Goal: Task Accomplishment & Management: Complete application form

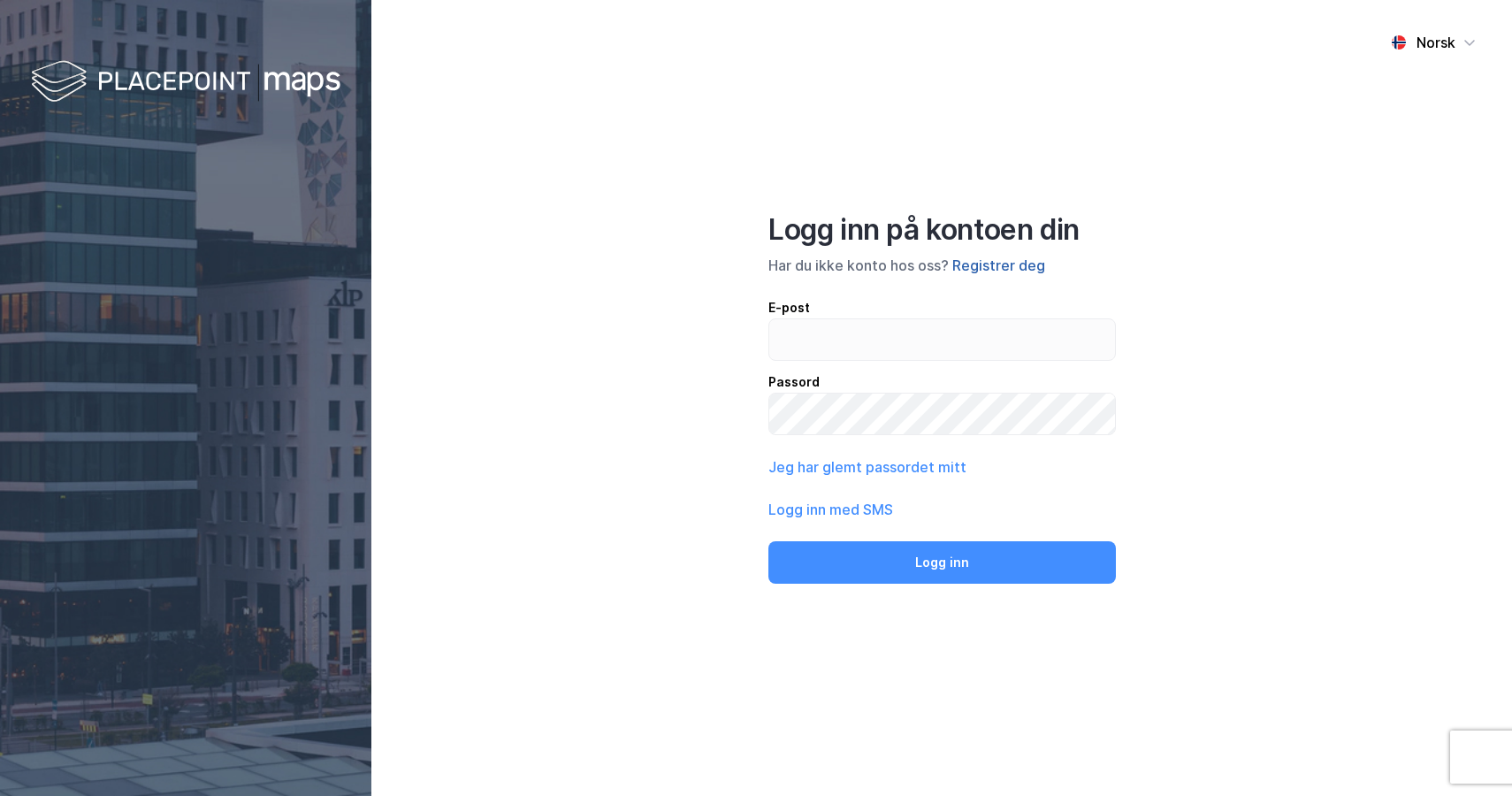
click at [1010, 254] on button "Registrer deg" at bounding box center [998, 265] width 93 height 22
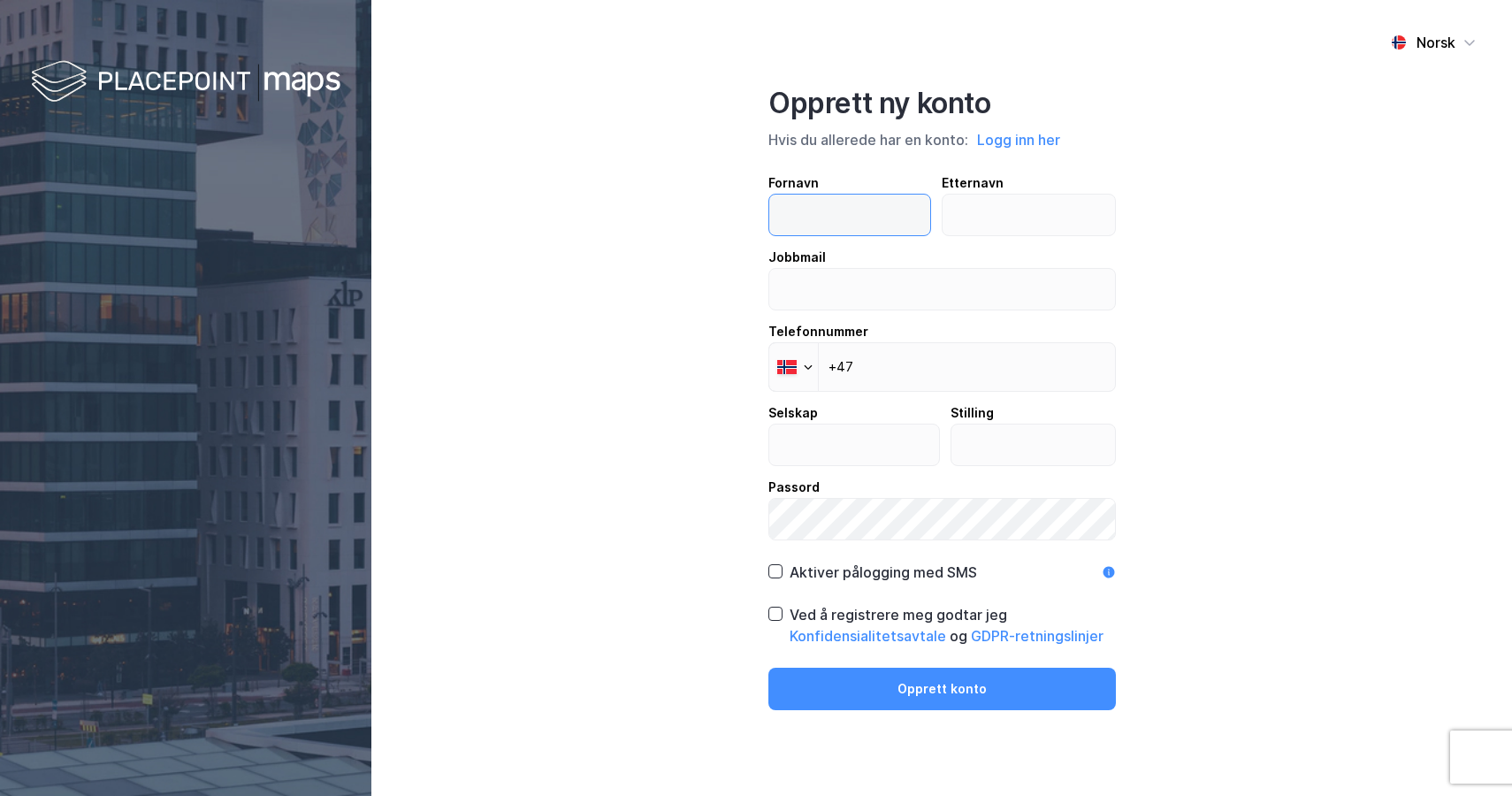
click at [865, 216] on input "text" at bounding box center [849, 215] width 161 height 41
type input "[PERSON_NAME]"
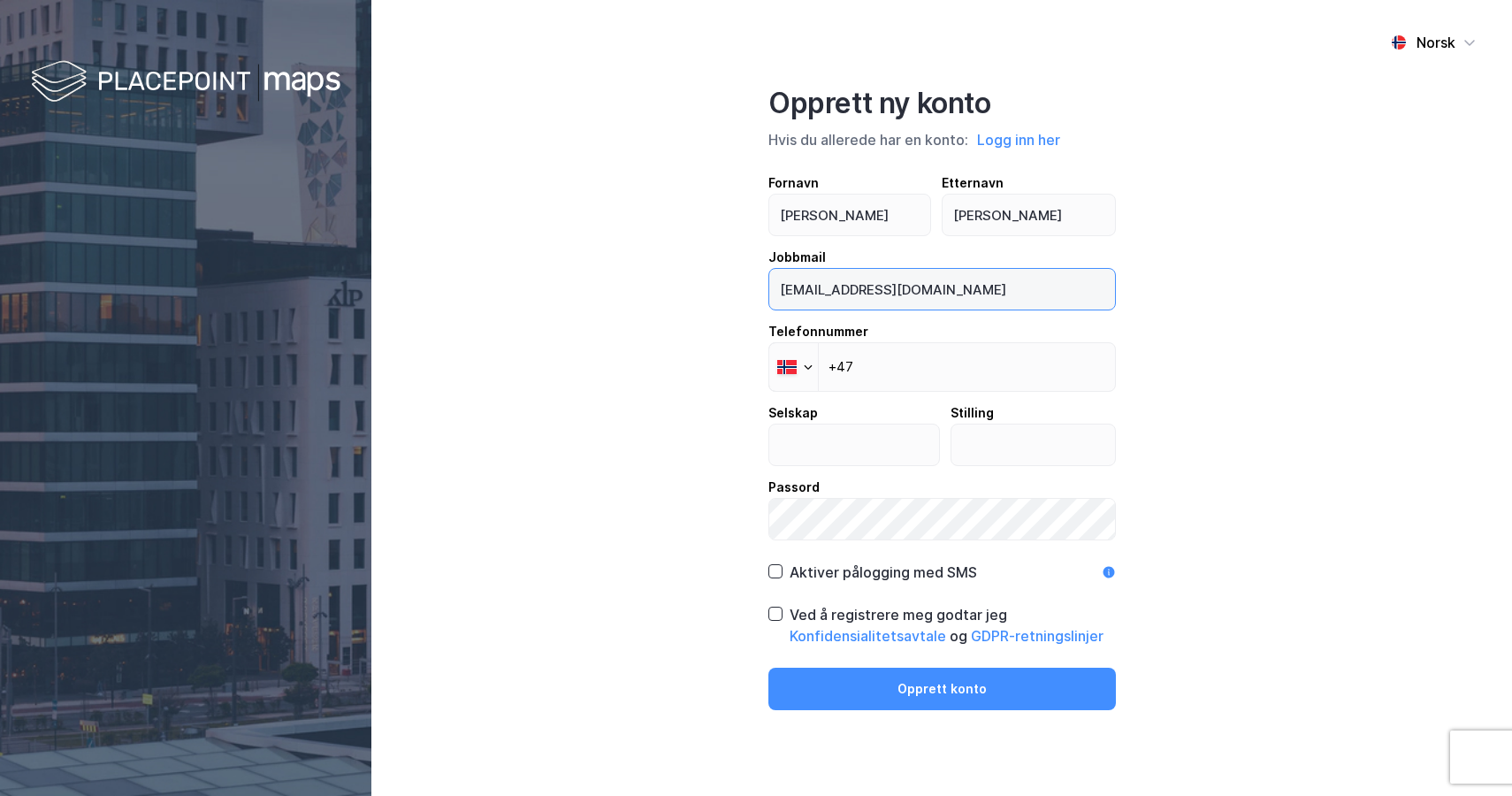
click at [951, 298] on input "[EMAIL_ADDRESS][DOMAIN_NAME]" at bounding box center [941, 288] width 346 height 41
type input "m"
type input "[PERSON_NAME][EMAIL_ADDRESS][DOMAIN_NAME]"
click at [1005, 376] on input "+47" at bounding box center [941, 366] width 347 height 50
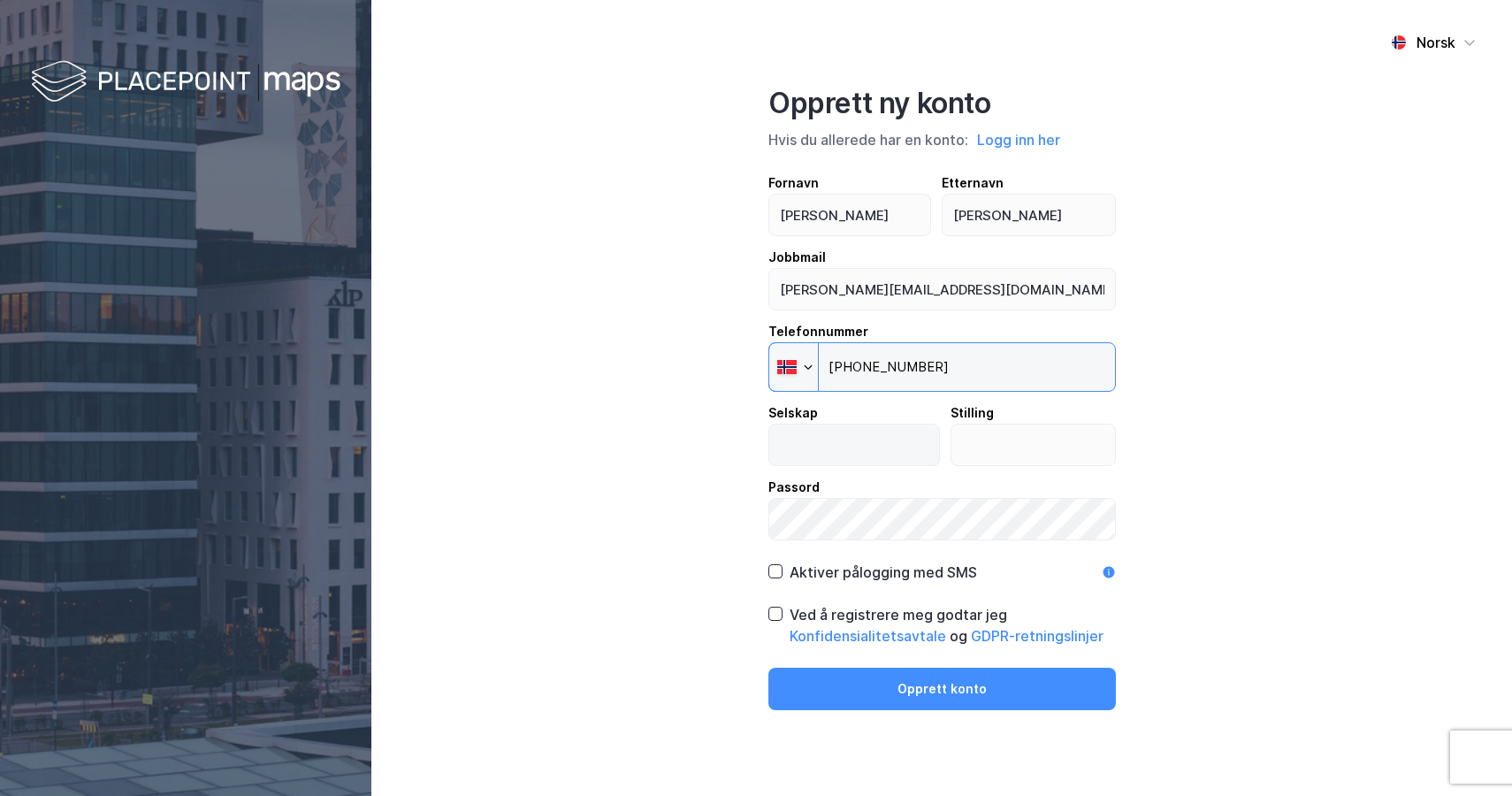
type input "+47 472 77 344"
click at [888, 445] on input "text" at bounding box center [854, 445] width 169 height 41
type input "Cleanzone Service"
click at [999, 444] on input "text" at bounding box center [1033, 445] width 164 height 41
type input "Prosjektleder"
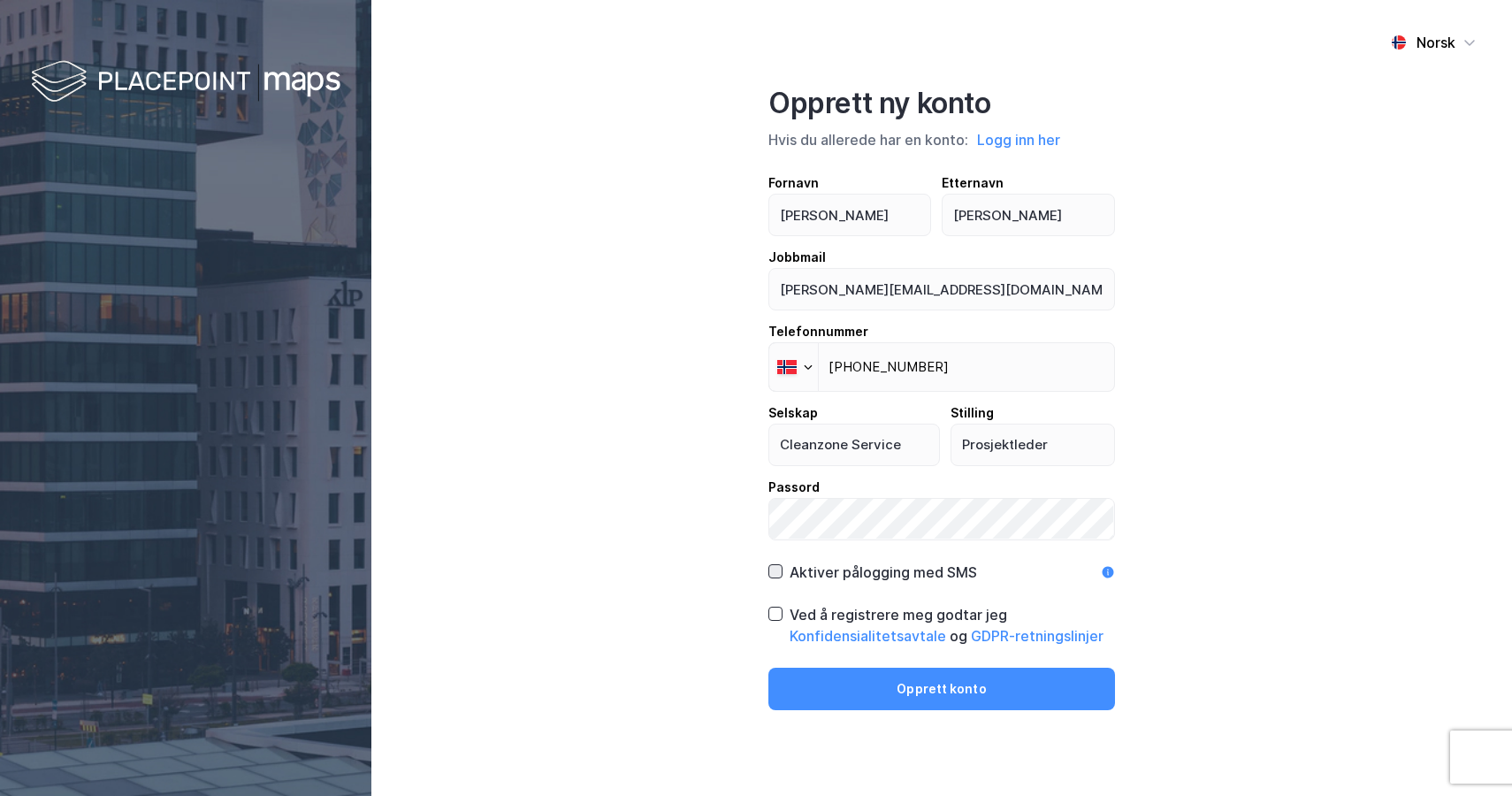
click at [774, 570] on icon at bounding box center [775, 571] width 12 height 12
click at [776, 615] on icon at bounding box center [775, 613] width 12 height 12
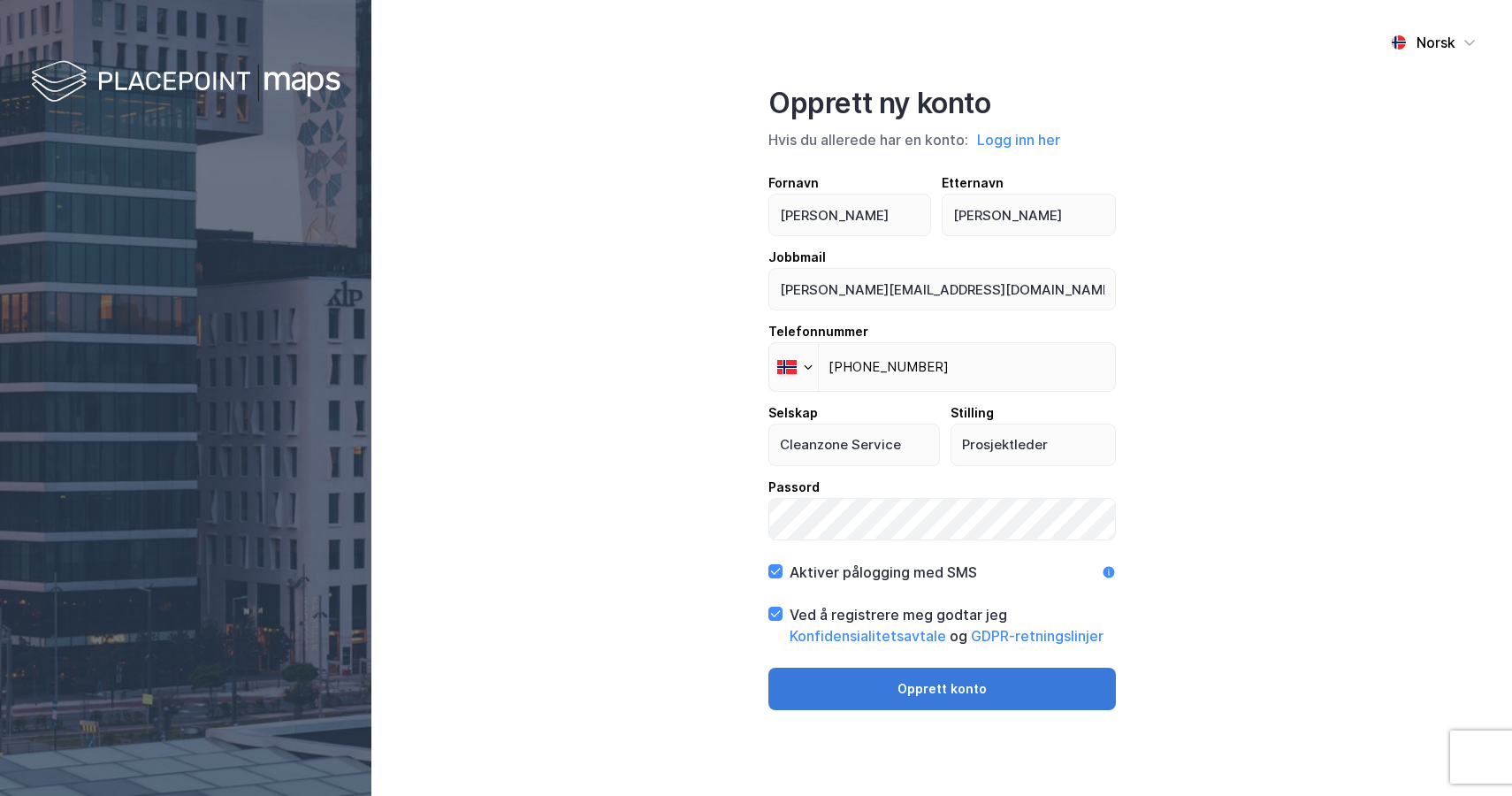
click at [843, 686] on button "Opprett konto" at bounding box center [941, 689] width 347 height 42
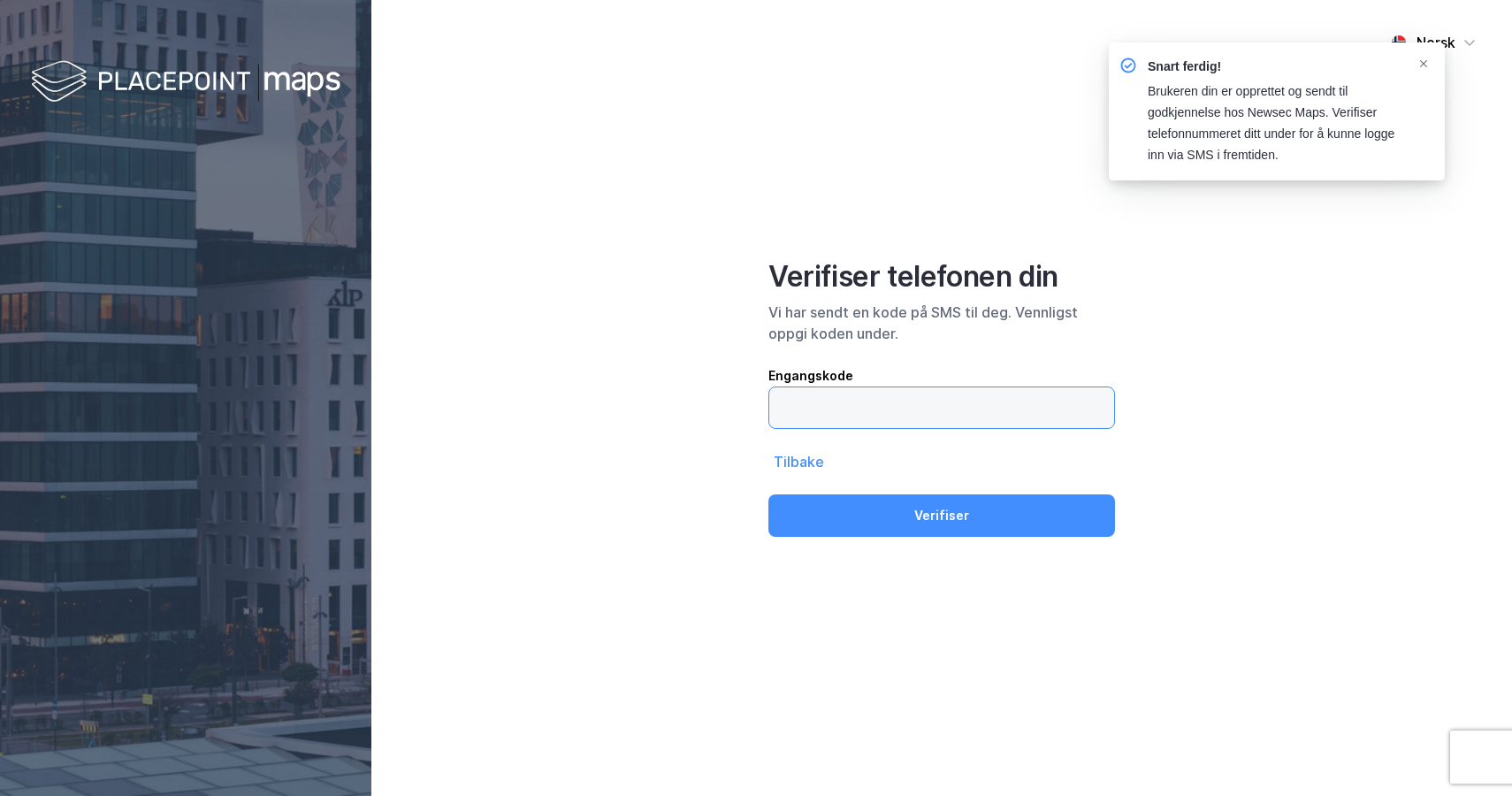
click at [952, 398] on input "text" at bounding box center [941, 407] width 345 height 41
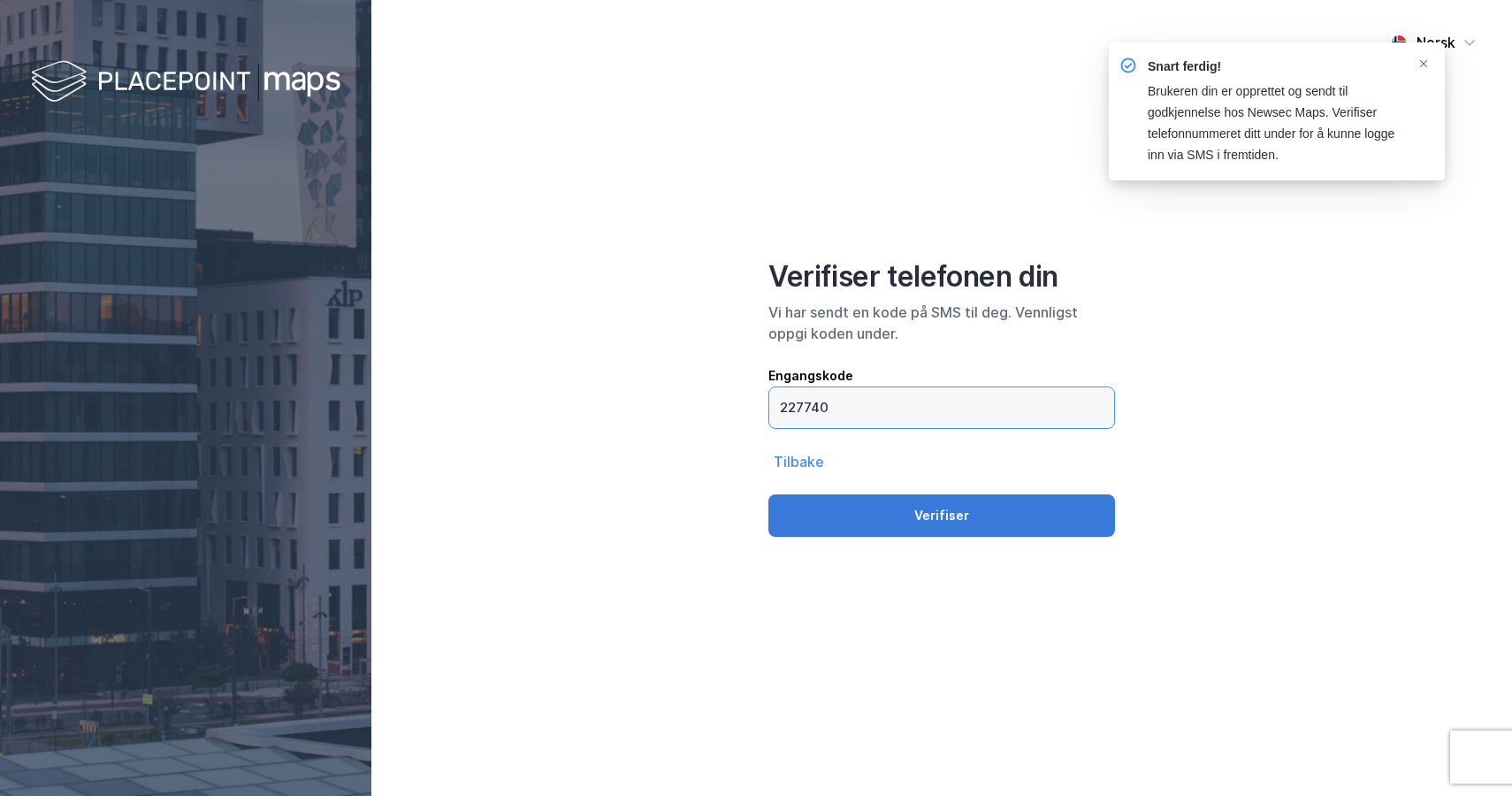
type input "227740"
click at [969, 514] on button "Verifiser" at bounding box center [941, 515] width 346 height 42
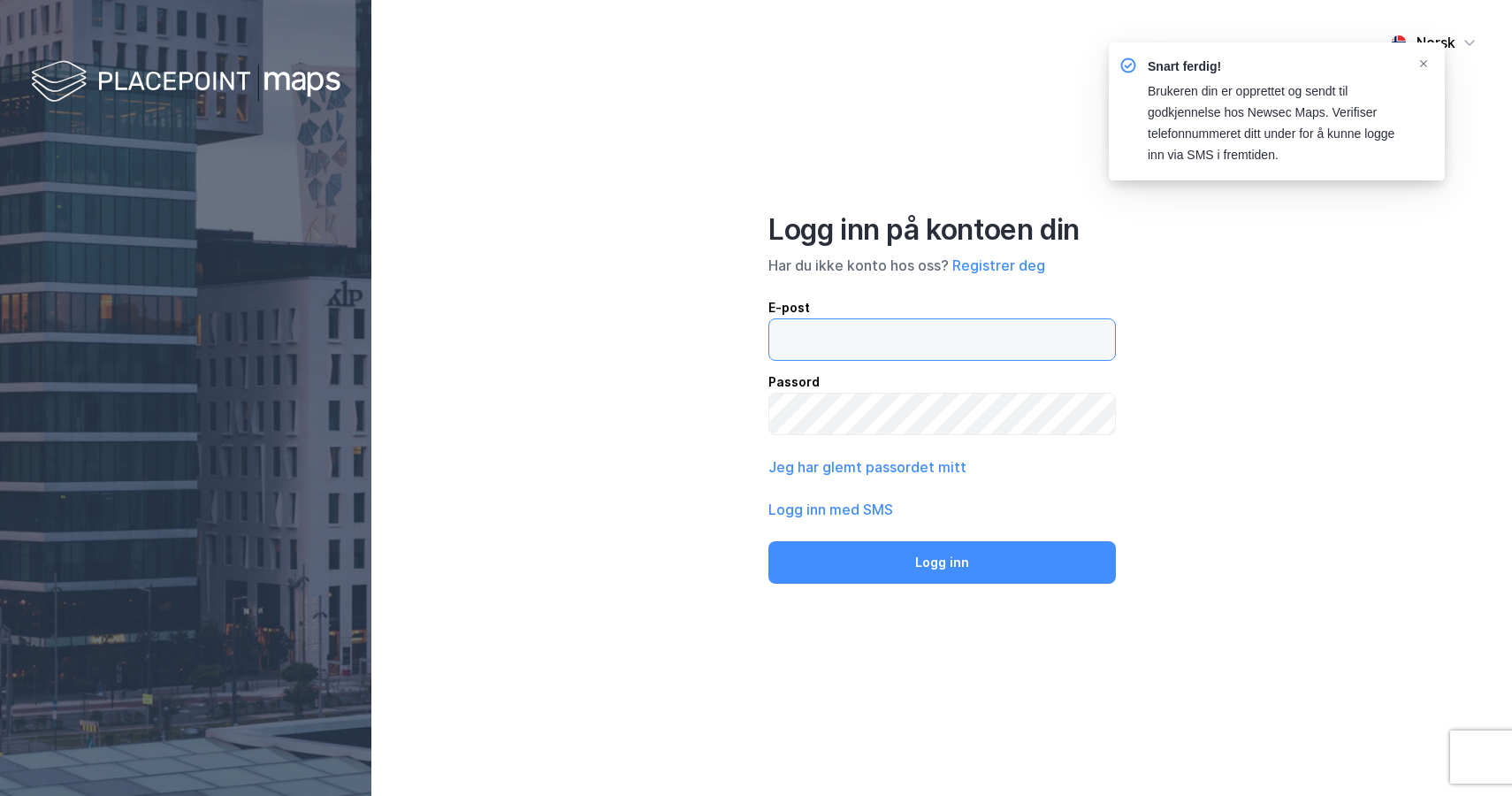
click at [873, 347] on input "email" at bounding box center [941, 339] width 346 height 41
type input "martin@cleanzone.no"
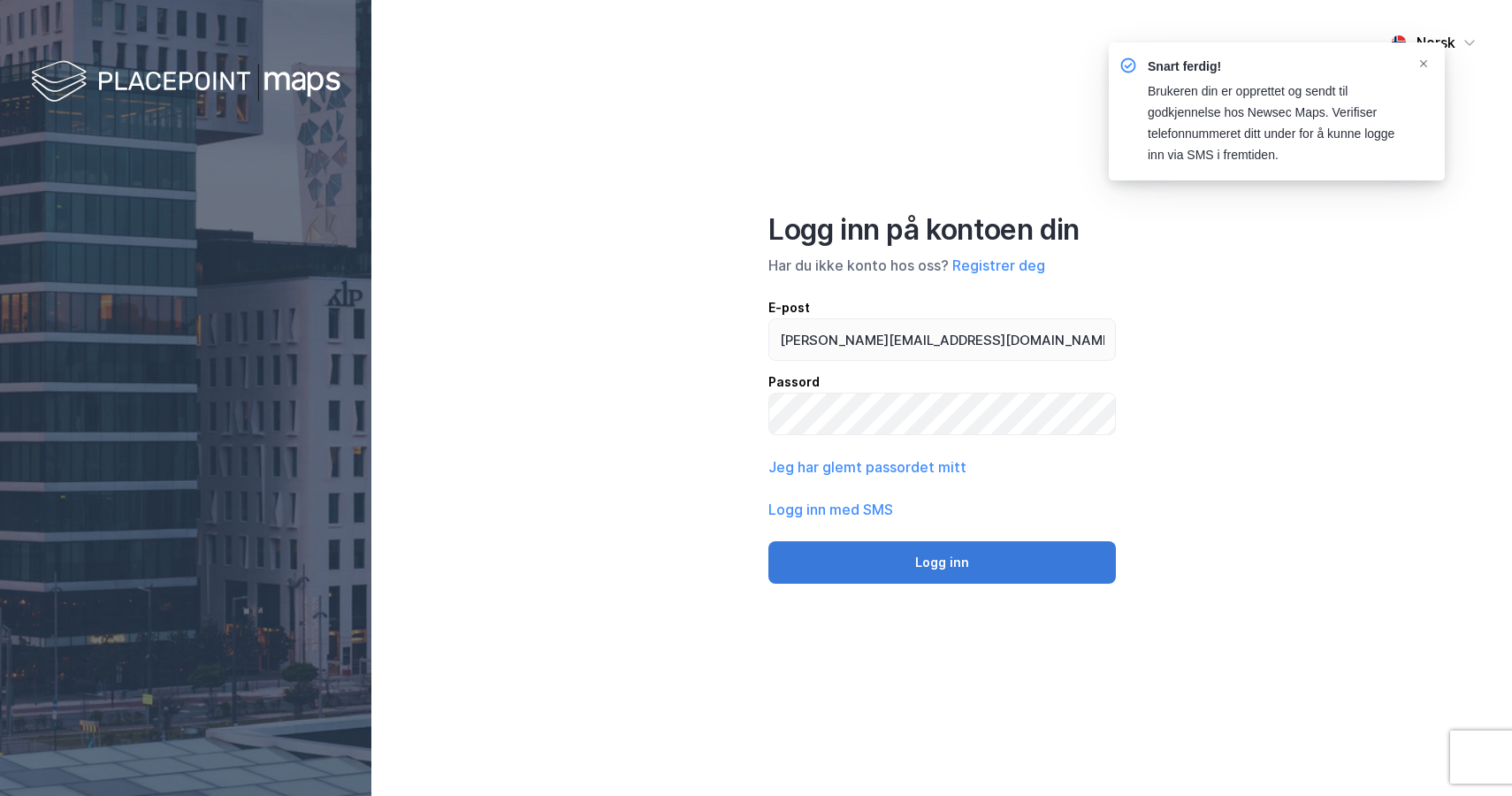
click at [914, 564] on button "Logg inn" at bounding box center [941, 562] width 347 height 42
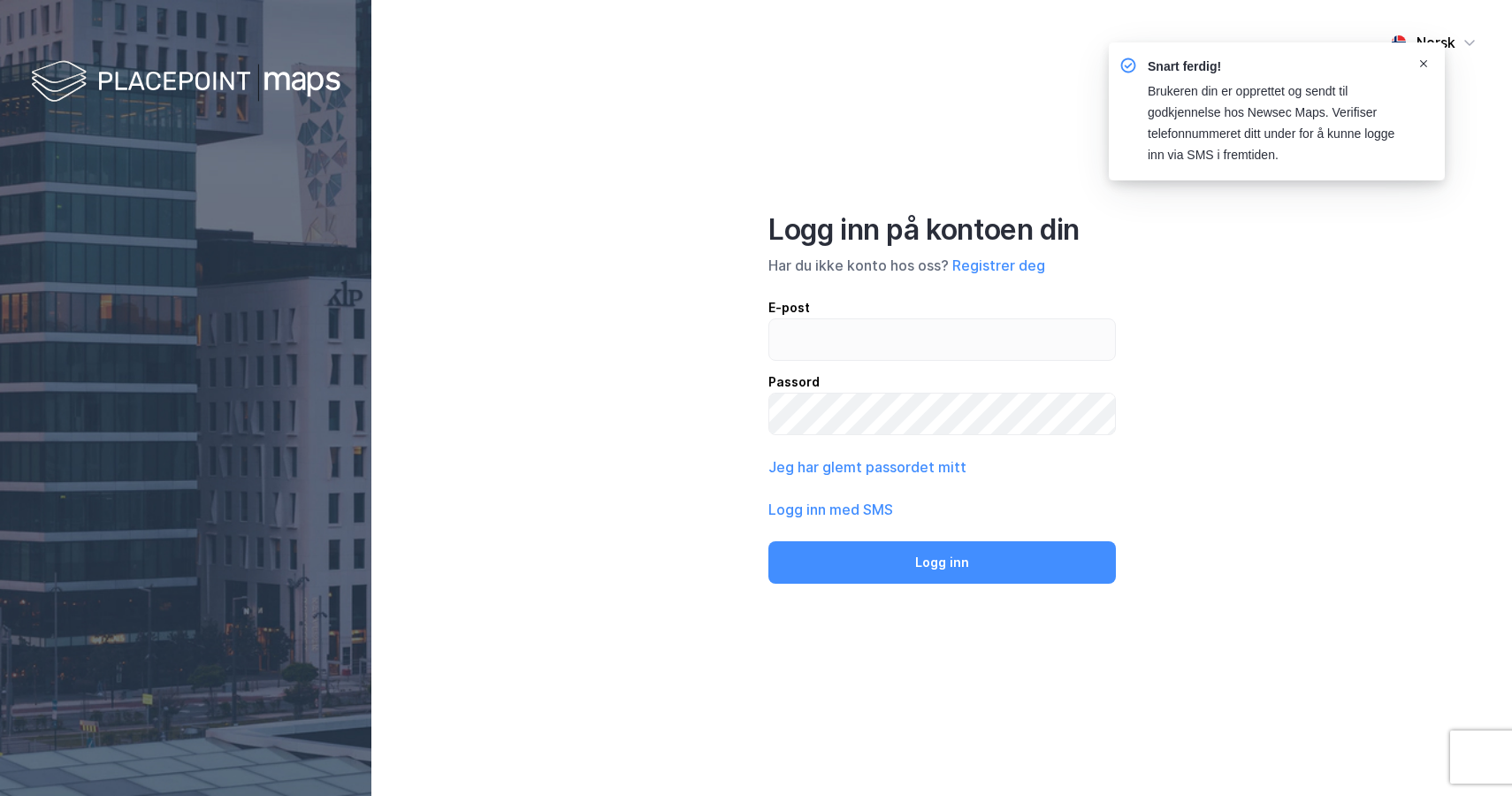
click at [1423, 60] on icon "Notifications Alt+T" at bounding box center [1423, 63] width 10 height 10
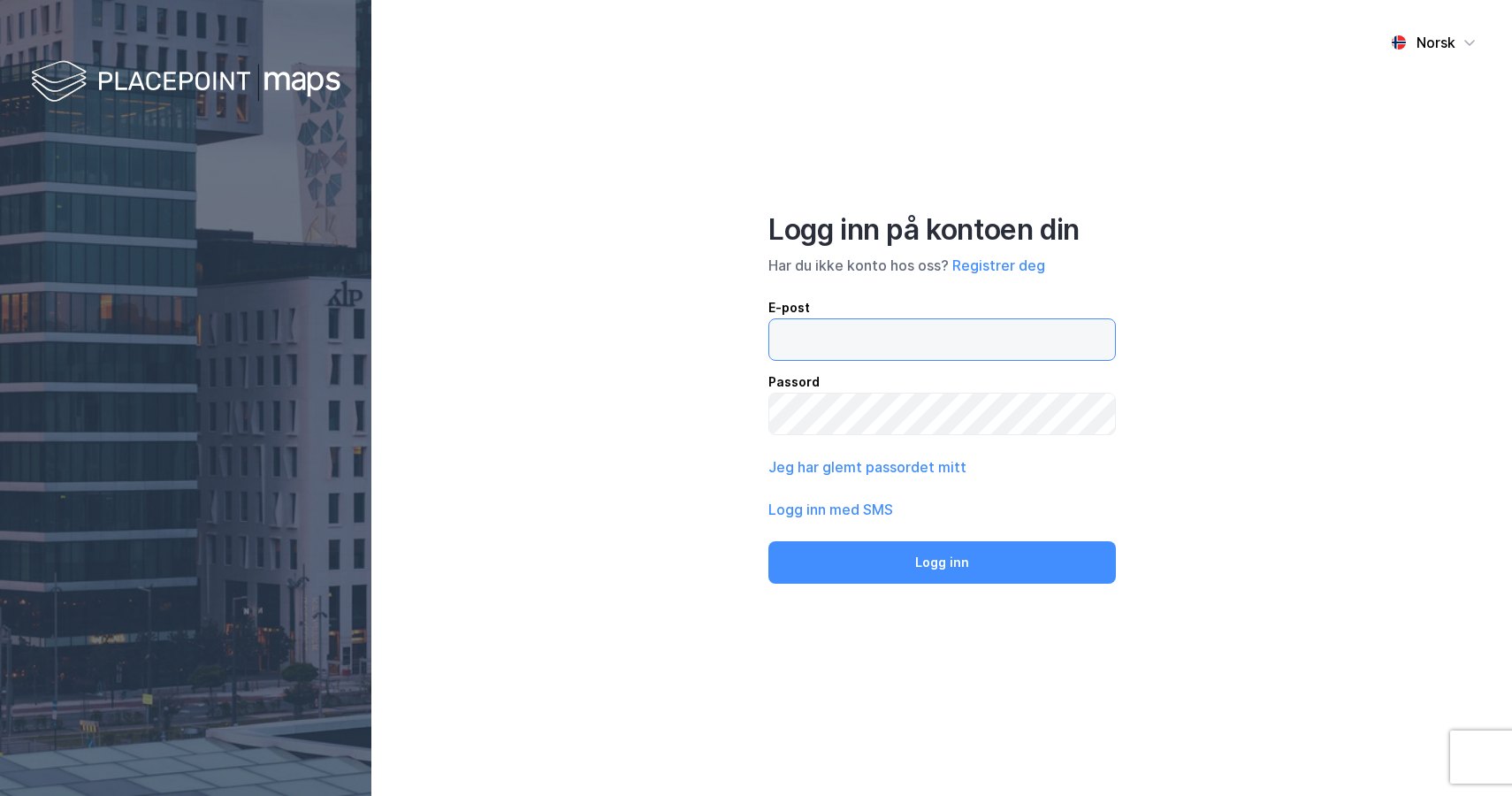
click at [846, 338] on input "email" at bounding box center [941, 339] width 346 height 41
type input "martin@cleanzone.no"
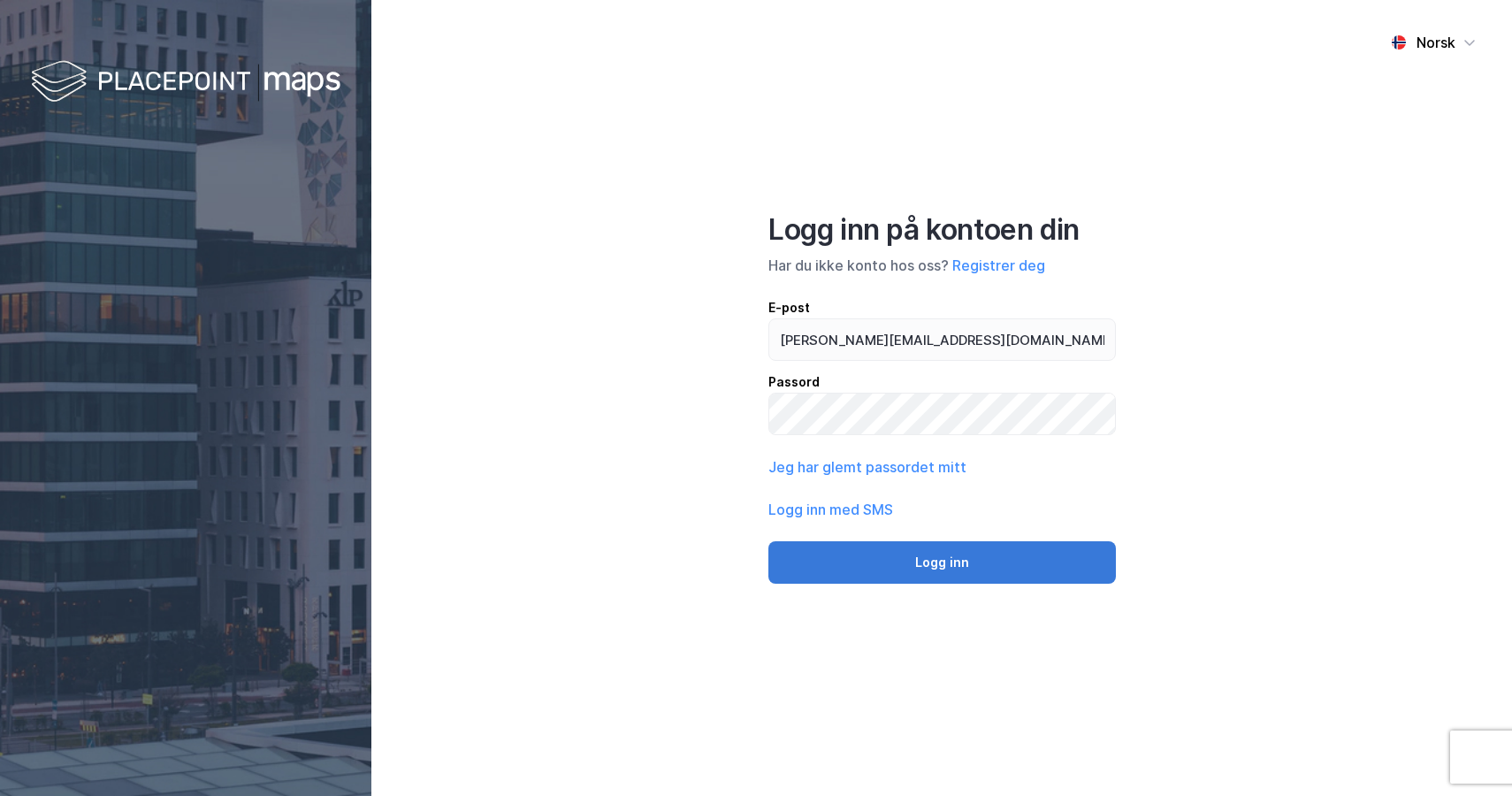
click at [931, 558] on button "Logg inn" at bounding box center [941, 562] width 347 height 42
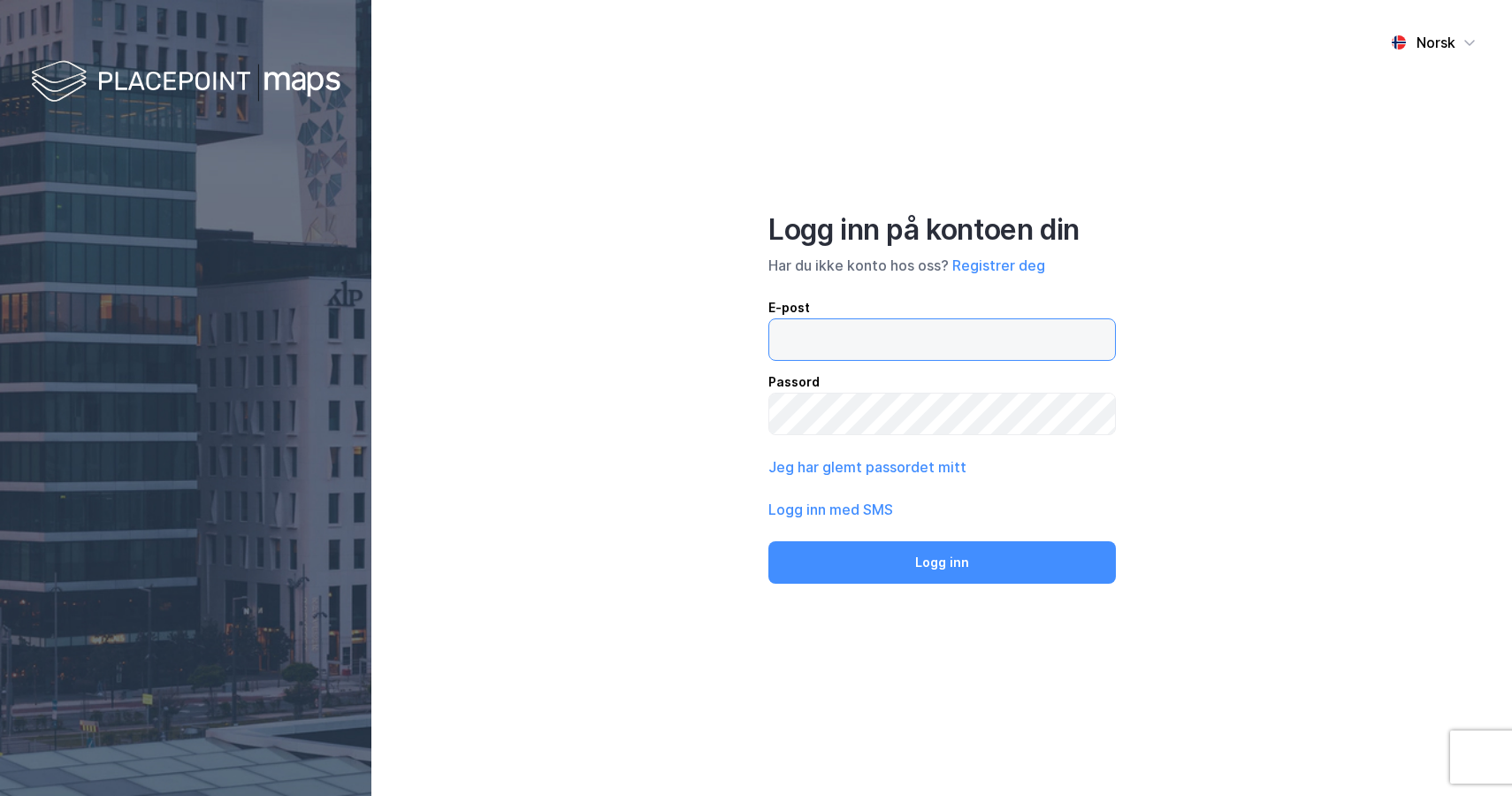
click at [936, 340] on input "email" at bounding box center [941, 339] width 346 height 41
type input "martin@cleanzone.no"
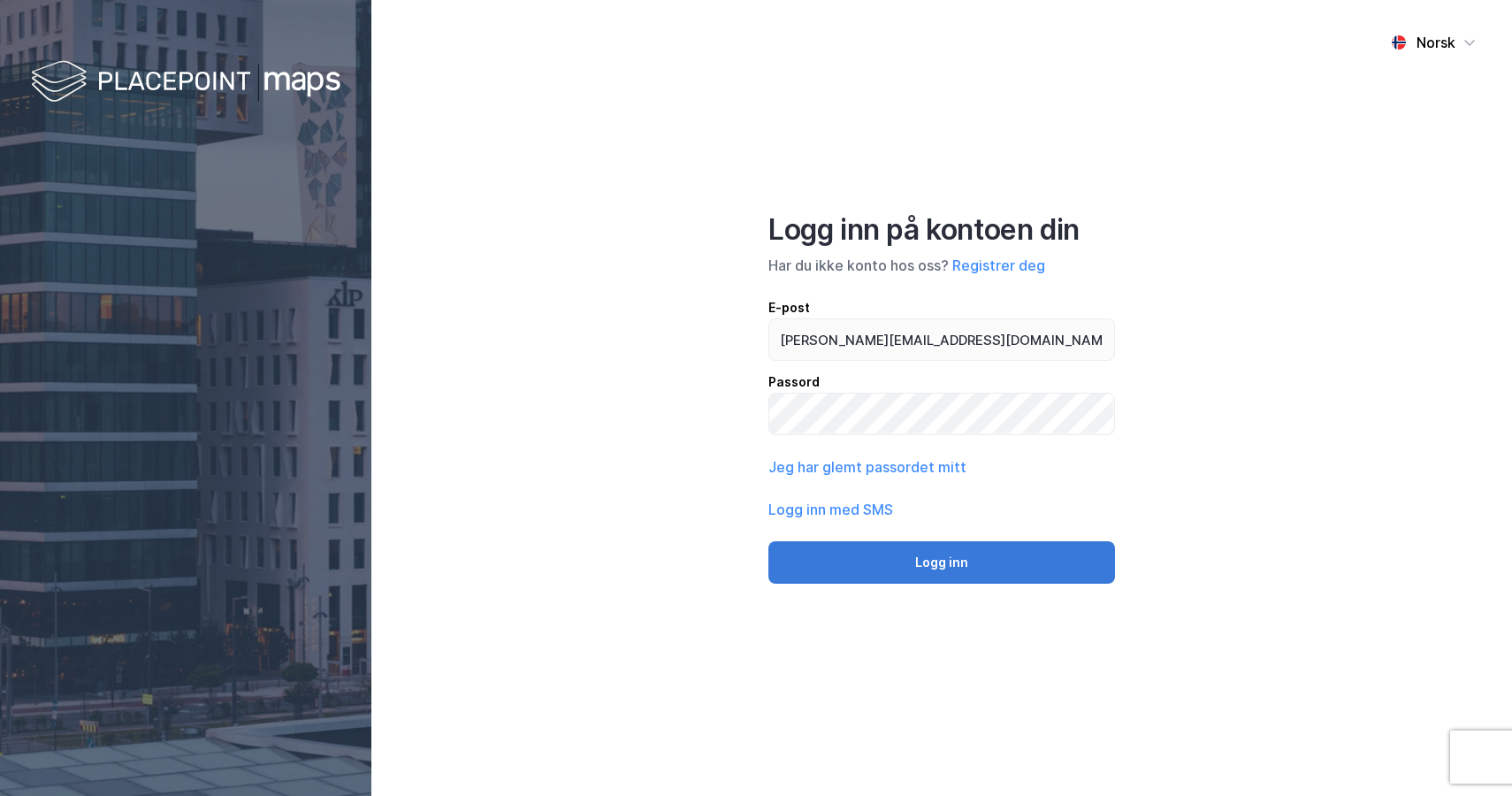
click at [939, 579] on button "Logg inn" at bounding box center [941, 562] width 346 height 42
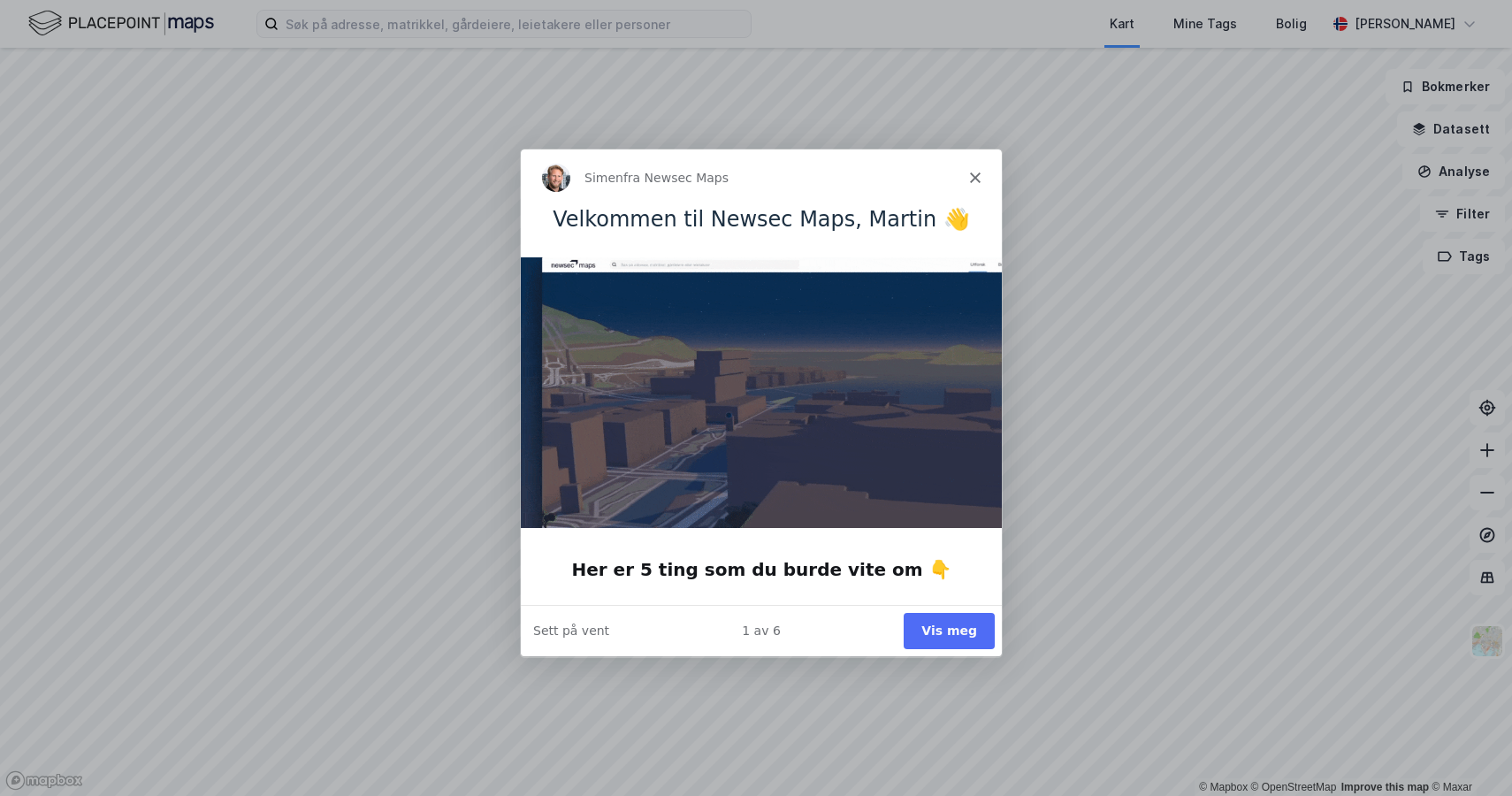
click at [957, 625] on button "Vis meg" at bounding box center [948, 630] width 91 height 36
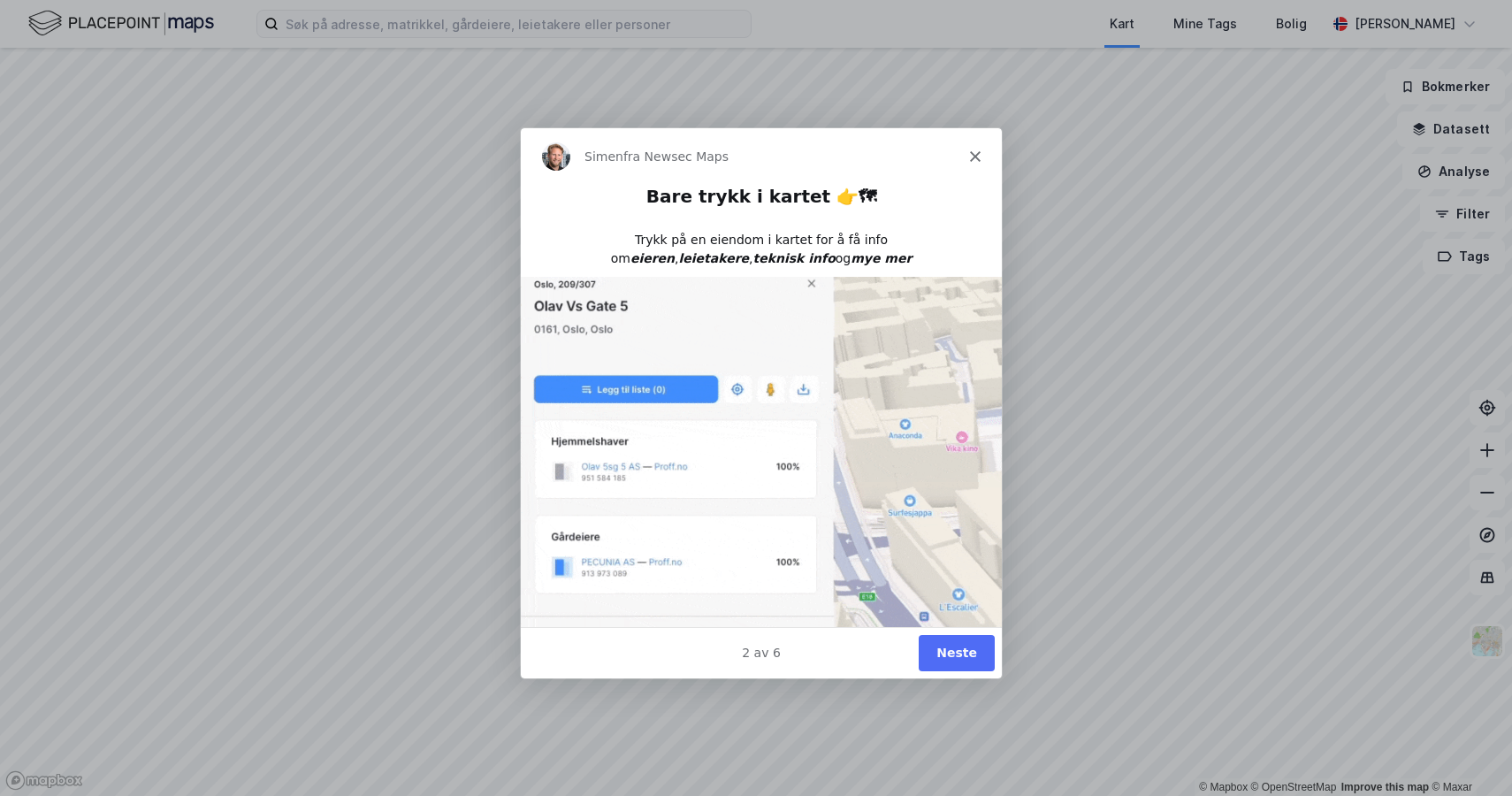
click at [973, 156] on icon "Lukk" at bounding box center [973, 155] width 10 height 10
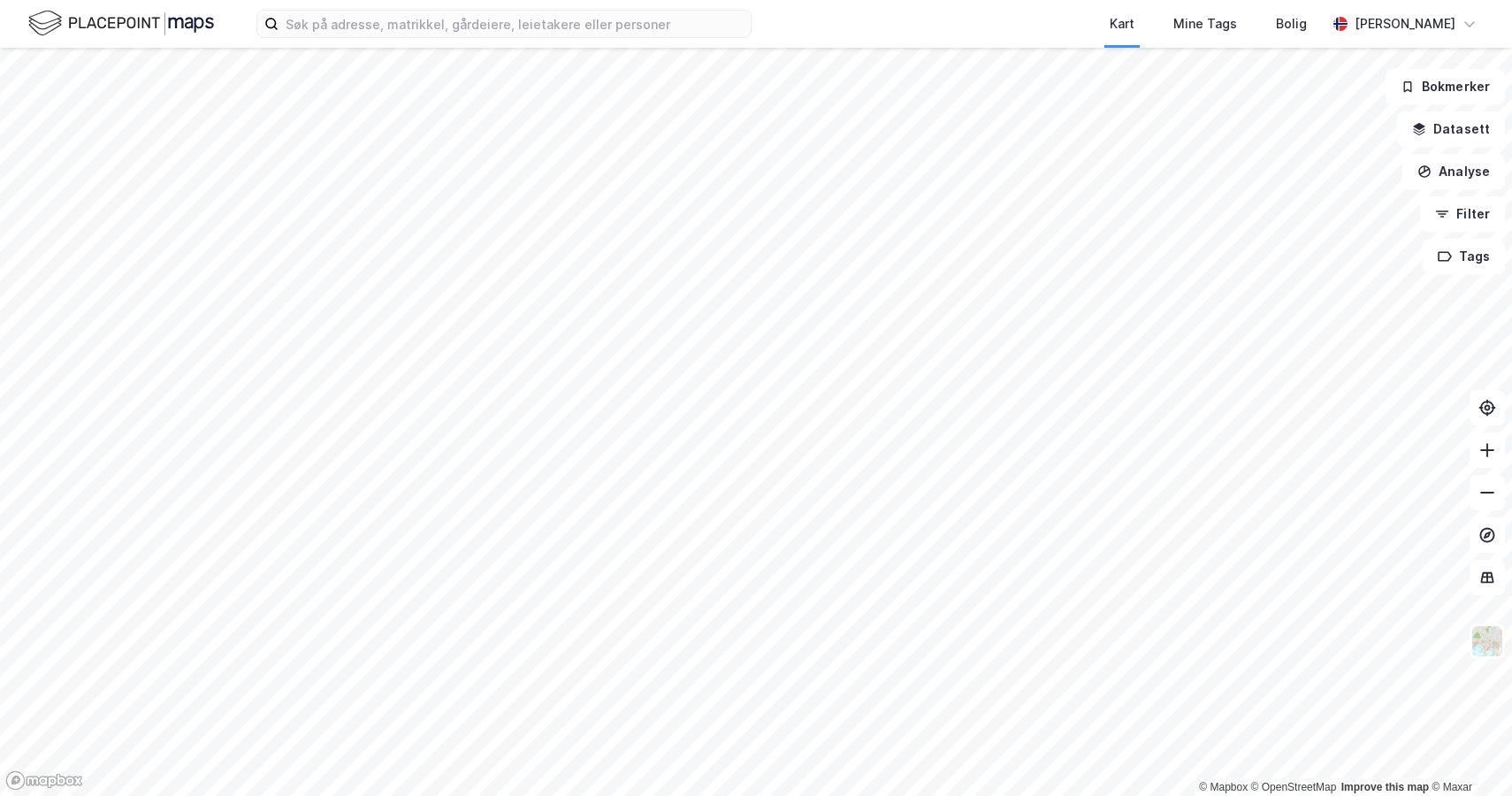
click at [783, 18] on div "Kart Mine Tags Bolig [PERSON_NAME]" at bounding box center [756, 24] width 1512 height 48
